Goal: Navigation & Orientation: Find specific page/section

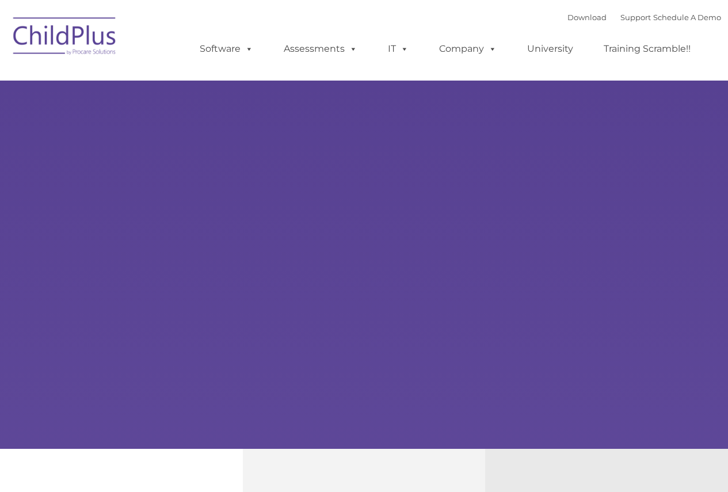
select select "MEDIUM"
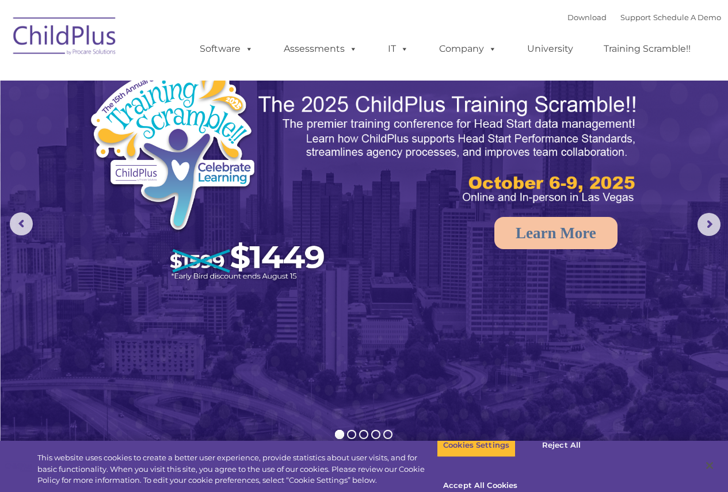
click at [99, 47] on img at bounding box center [64, 38] width 115 height 58
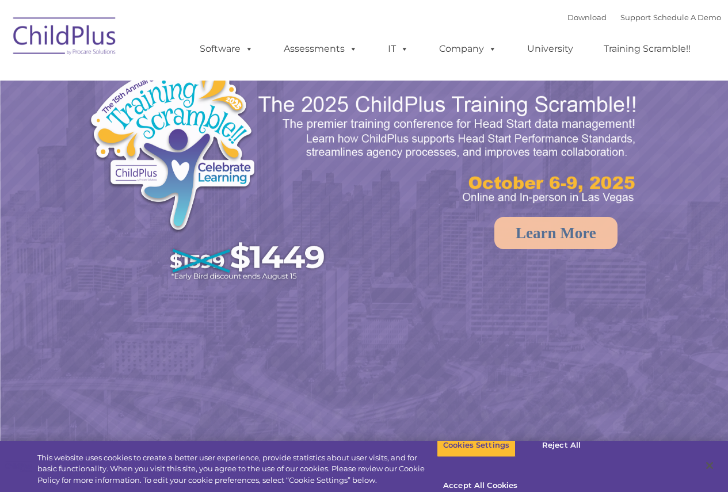
select select "MEDIUM"
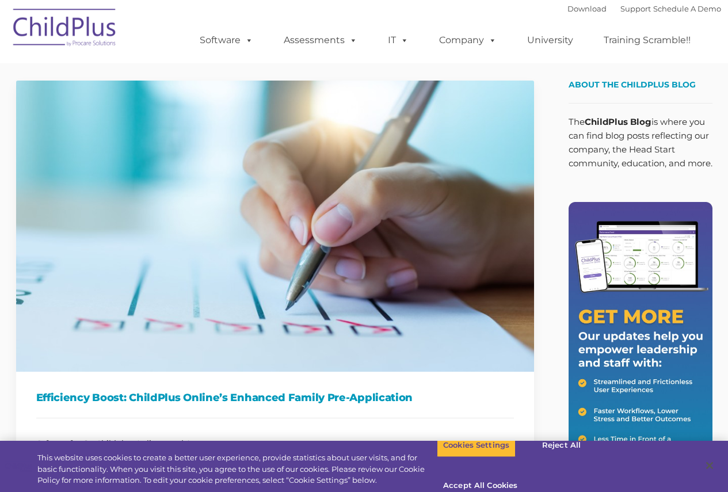
click at [75, 40] on img at bounding box center [64, 30] width 115 height 58
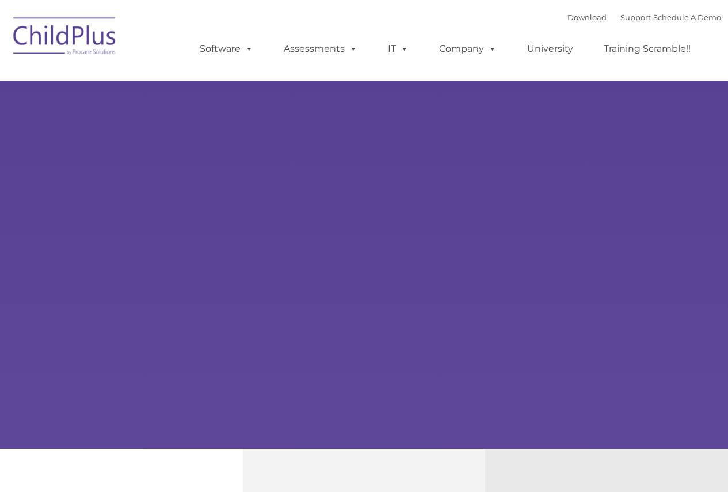
select select "MEDIUM"
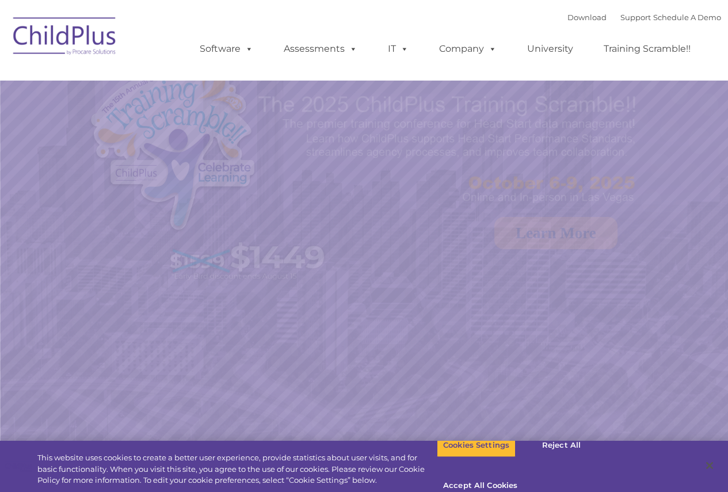
select select "MEDIUM"
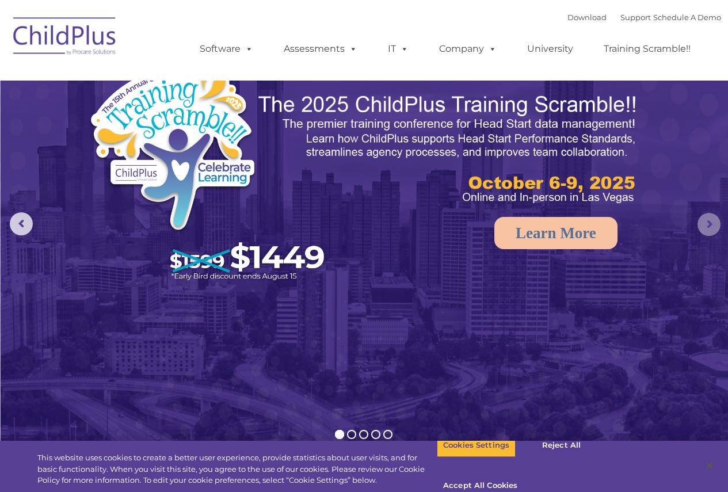
click at [713, 221] on rs-arrow at bounding box center [708, 224] width 23 height 23
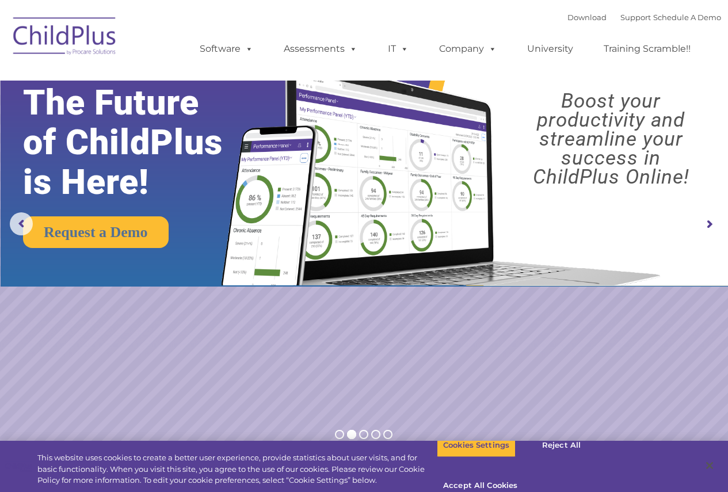
click at [712, 222] on rs-arrow at bounding box center [708, 224] width 23 height 23
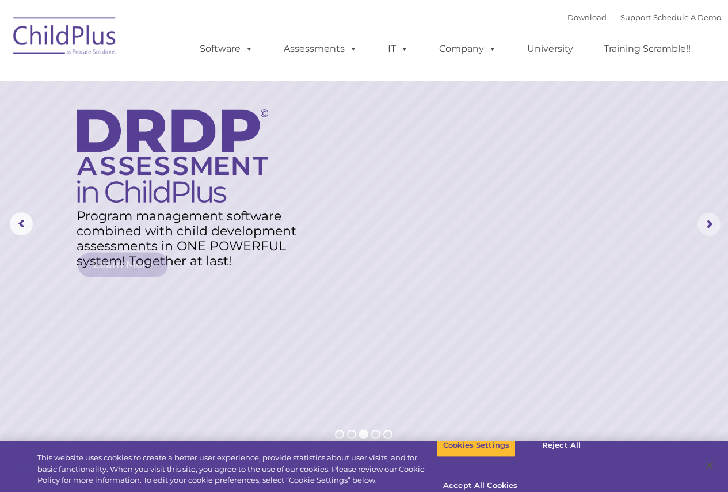
click at [712, 222] on rs-arrow at bounding box center [708, 224] width 23 height 23
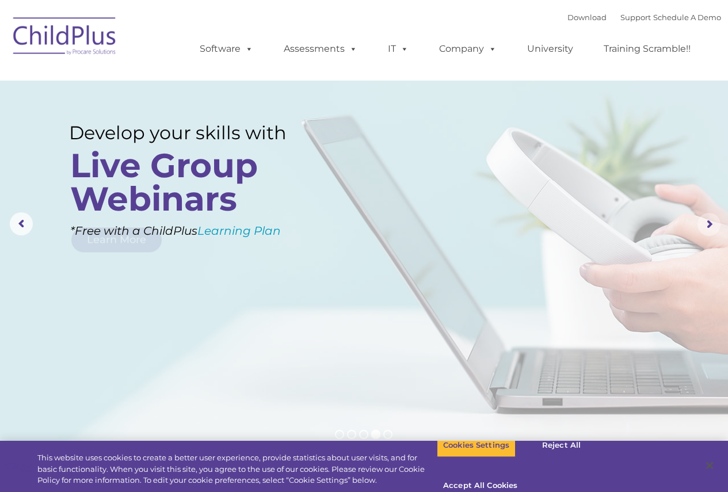
click at [712, 222] on rs-arrow at bounding box center [708, 224] width 23 height 23
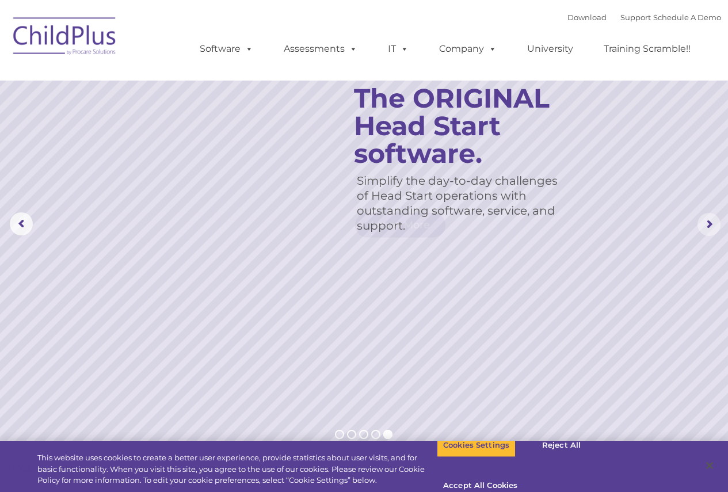
click at [712, 222] on rs-arrow at bounding box center [708, 224] width 23 height 23
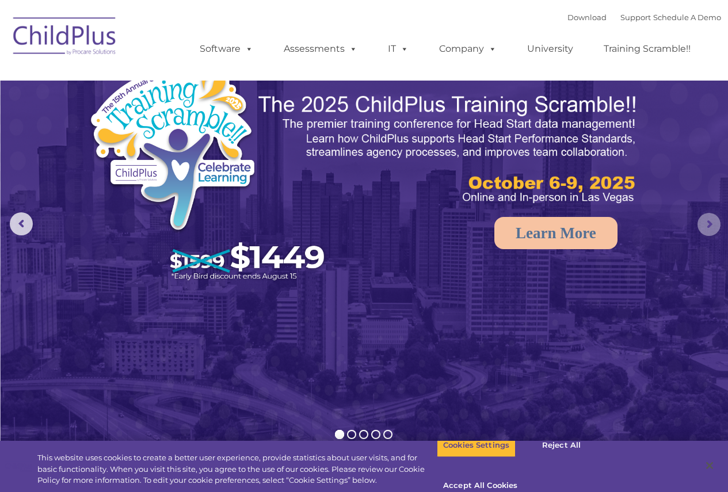
click at [712, 222] on rs-arrow at bounding box center [708, 224] width 23 height 23
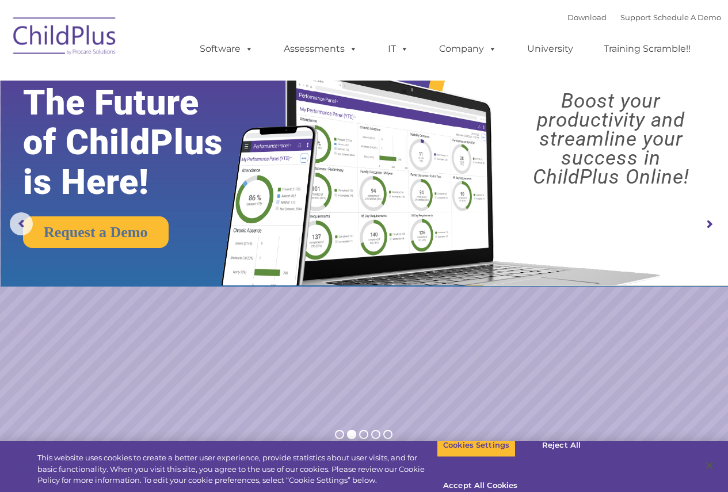
click at [35, 42] on img at bounding box center [64, 38] width 115 height 58
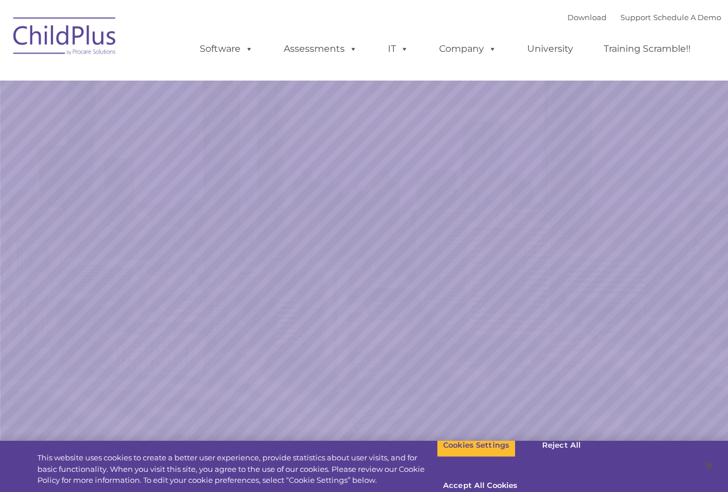
select select "MEDIUM"
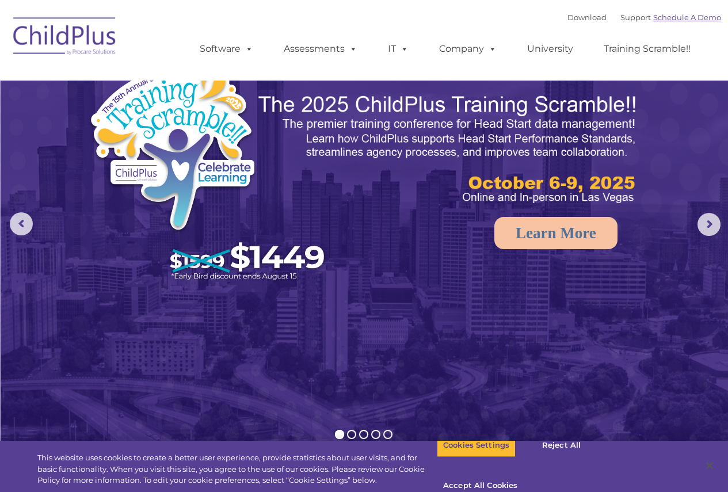
click at [699, 16] on link "Schedule A Demo" at bounding box center [687, 17] width 68 height 9
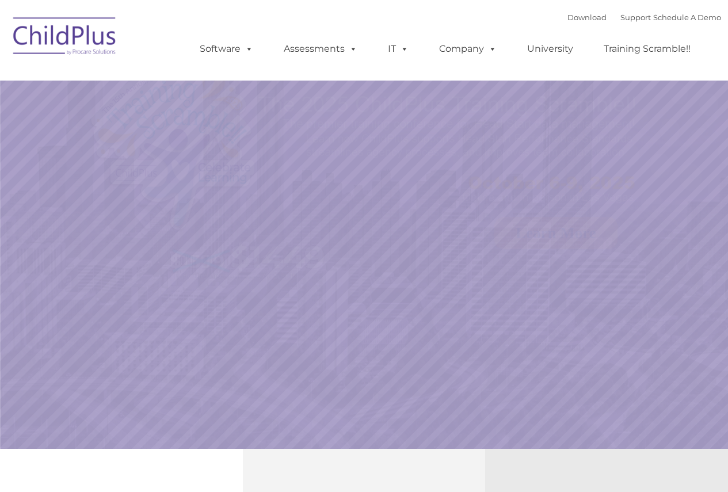
select select "MEDIUM"
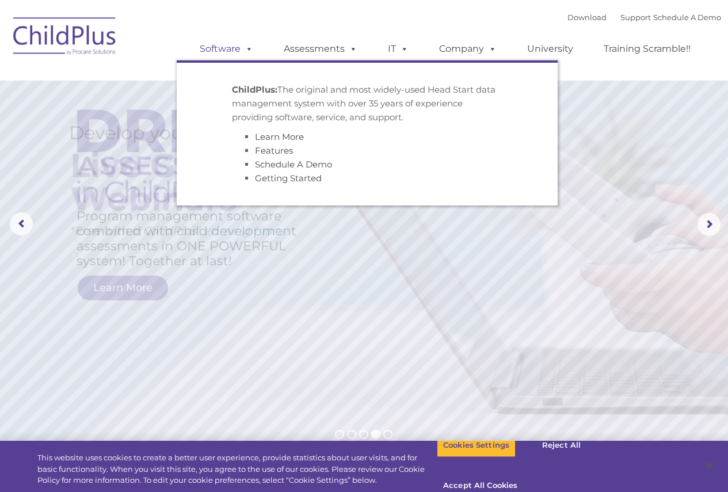
click at [241, 48] on span at bounding box center [246, 48] width 13 height 11
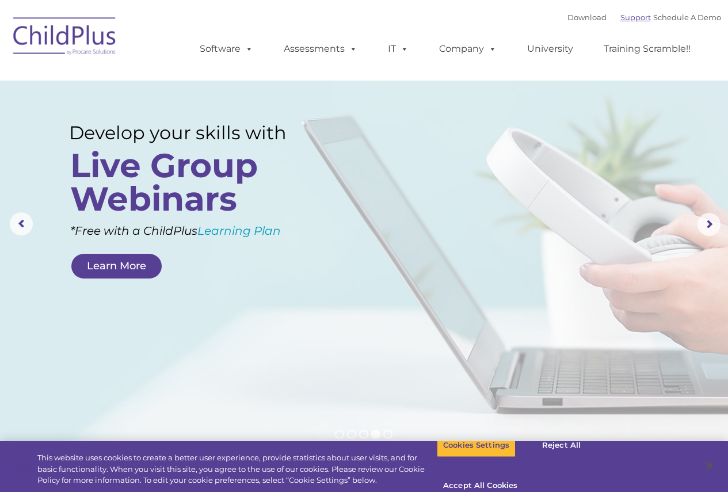
click at [622, 16] on link "Support" at bounding box center [635, 17] width 30 height 9
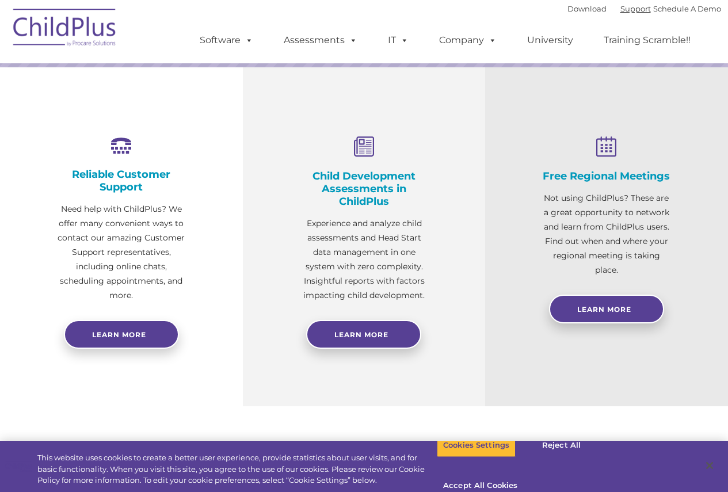
scroll to position [376, 0]
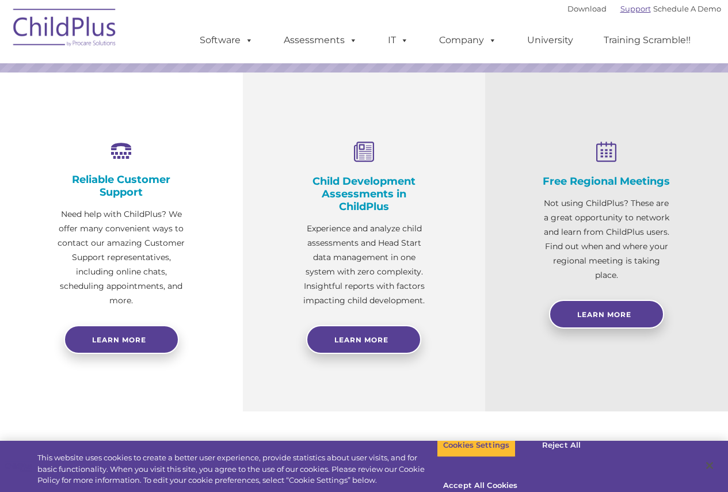
click at [620, 12] on link "Support" at bounding box center [635, 8] width 30 height 9
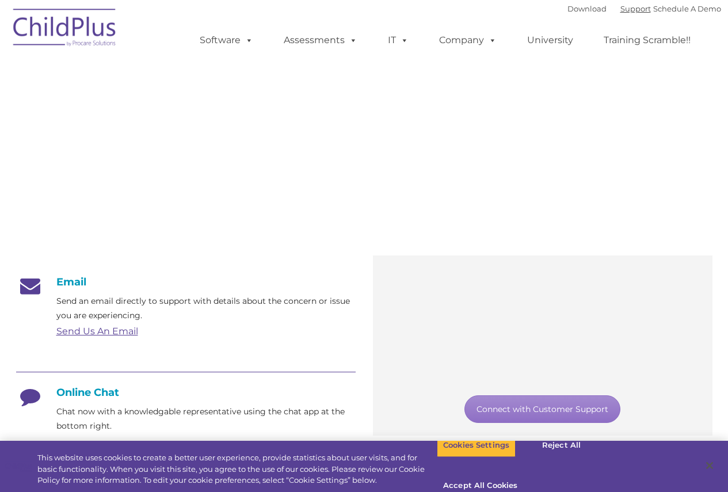
click at [620, 10] on link "Support" at bounding box center [635, 8] width 30 height 9
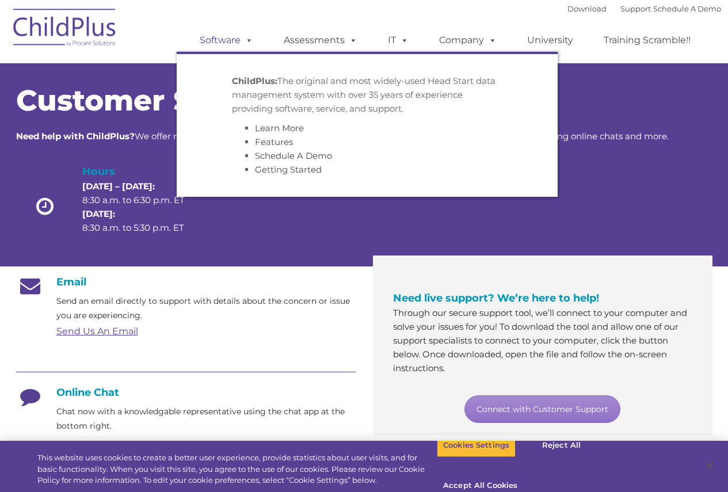
click at [232, 36] on link "Software" at bounding box center [226, 40] width 77 height 23
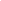
click at [0, 0] on html at bounding box center [0, 0] width 0 height 0
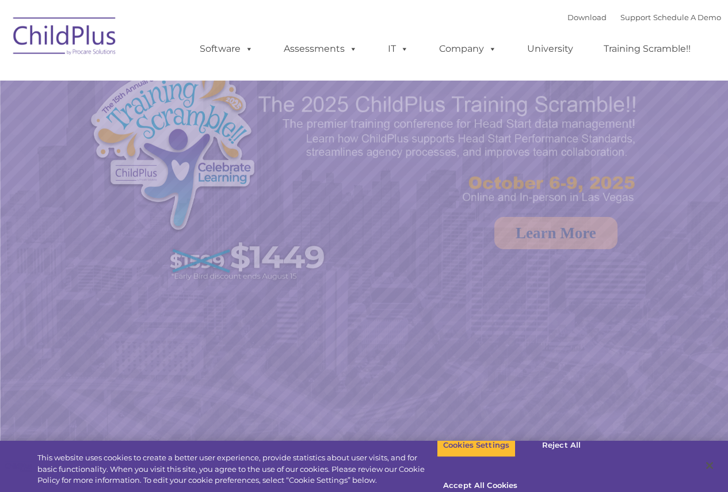
select select "MEDIUM"
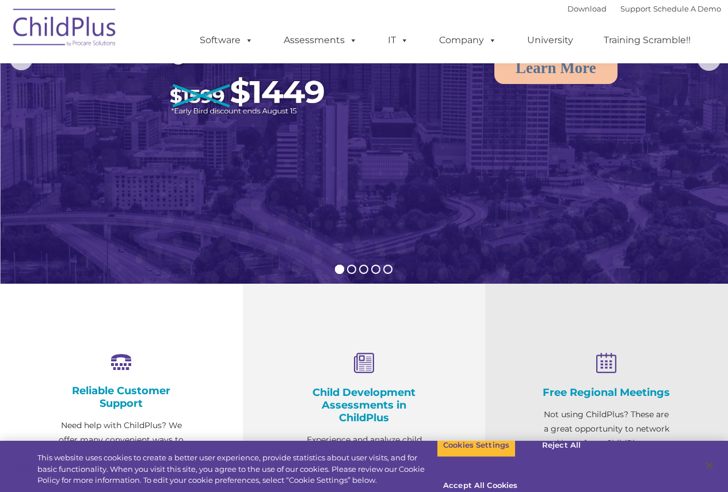
scroll to position [174, 0]
